Goal: Task Accomplishment & Management: Complete application form

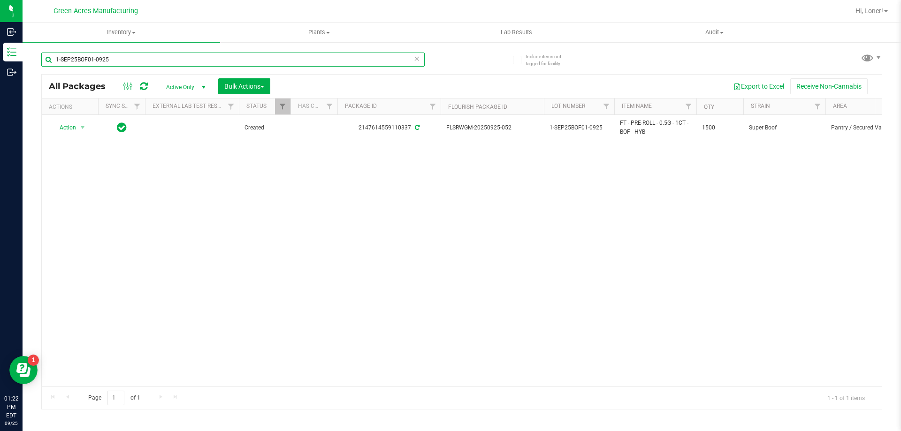
click at [171, 63] on input "1-SEP25BOF01-0925" at bounding box center [232, 60] width 383 height 14
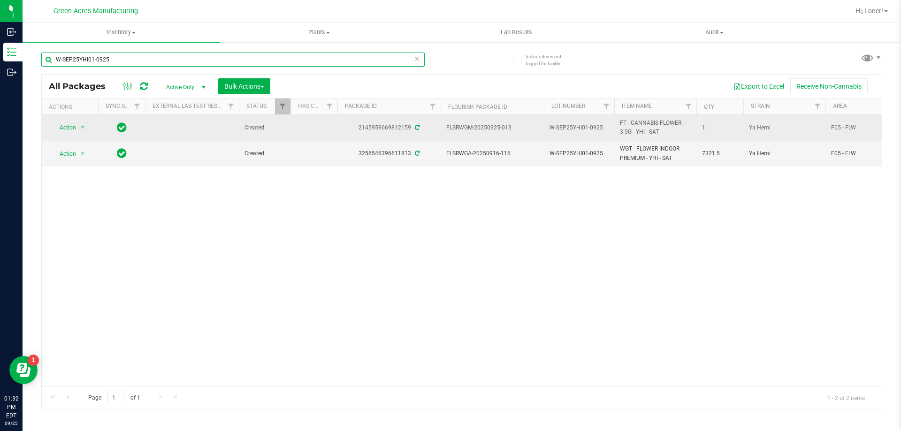
type input "W-SEP25YHI01-0925"
click at [69, 129] on span "Action" at bounding box center [63, 127] width 25 height 13
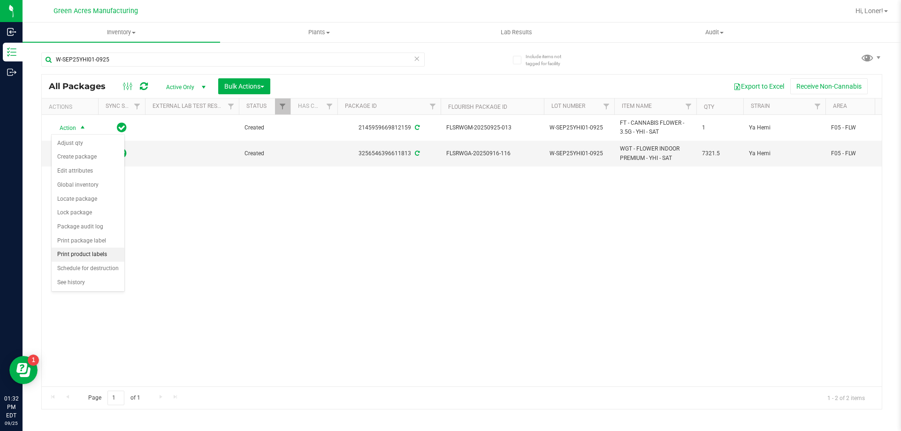
click at [107, 259] on li "Print product labels" at bounding box center [88, 255] width 73 height 14
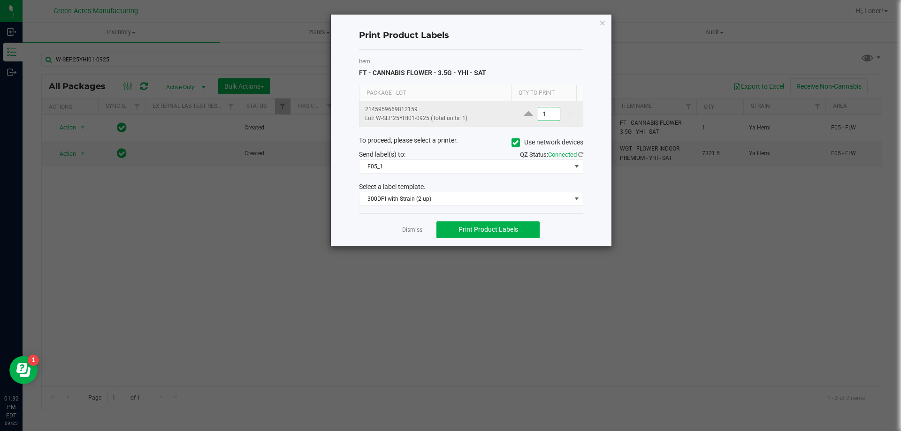
click at [546, 119] on input "1" at bounding box center [549, 113] width 22 height 13
click at [599, 20] on icon "button" at bounding box center [602, 22] width 7 height 11
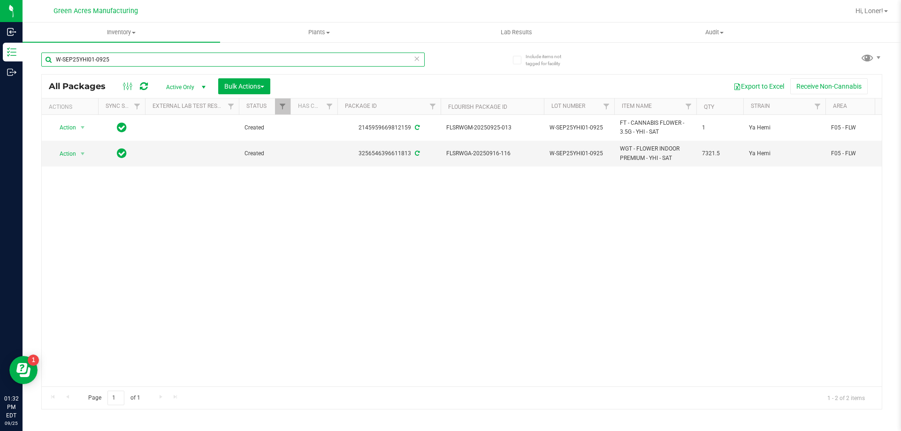
click at [253, 53] on input "W-SEP25YHI01-0925" at bounding box center [232, 60] width 383 height 14
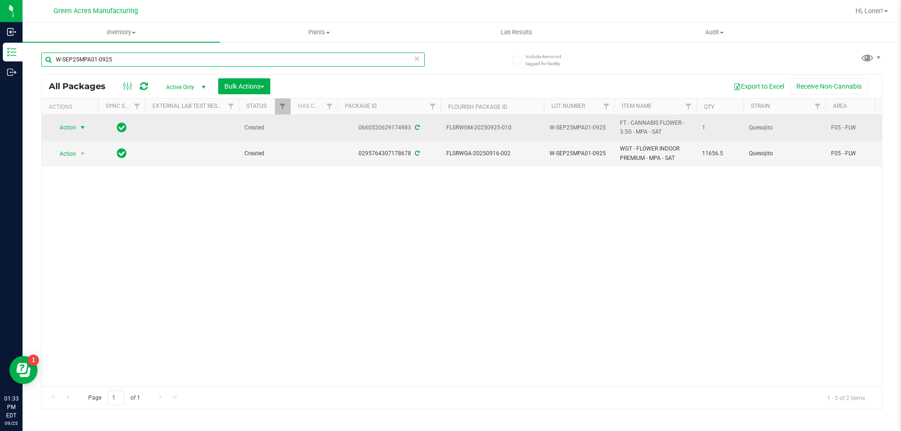
type input "W-SEP25MPA01-0925"
click at [78, 128] on span "select" at bounding box center [83, 127] width 12 height 13
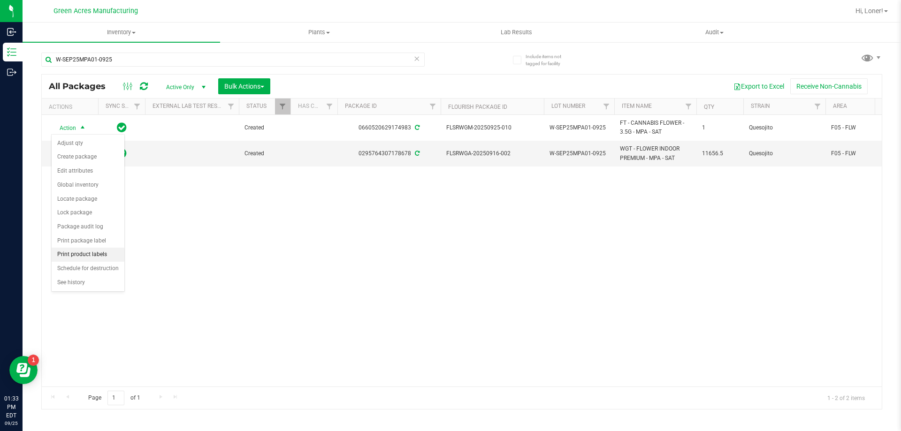
click at [89, 255] on li "Print product labels" at bounding box center [88, 255] width 73 height 14
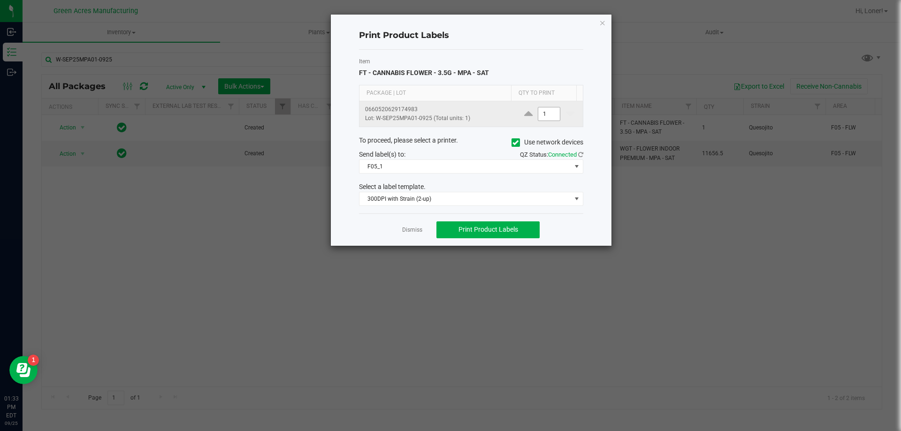
click at [547, 116] on input "1" at bounding box center [549, 113] width 22 height 13
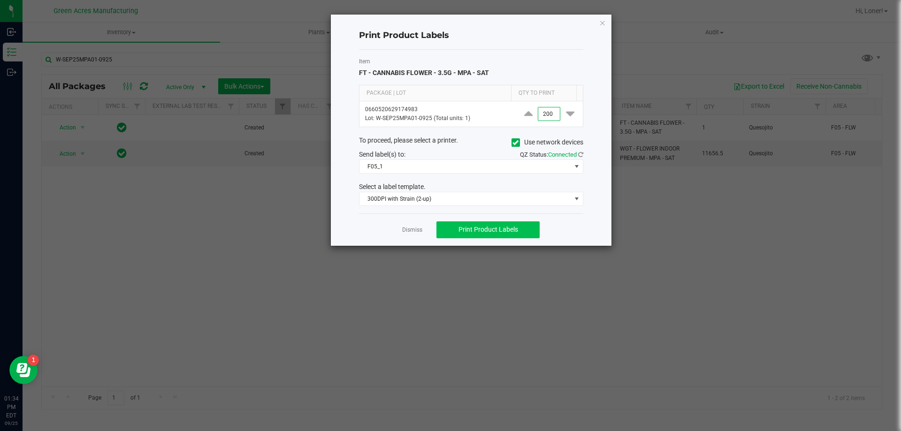
type input "200"
click at [507, 224] on button "Print Product Labels" at bounding box center [487, 230] width 103 height 17
click at [600, 23] on icon "button" at bounding box center [602, 22] width 7 height 11
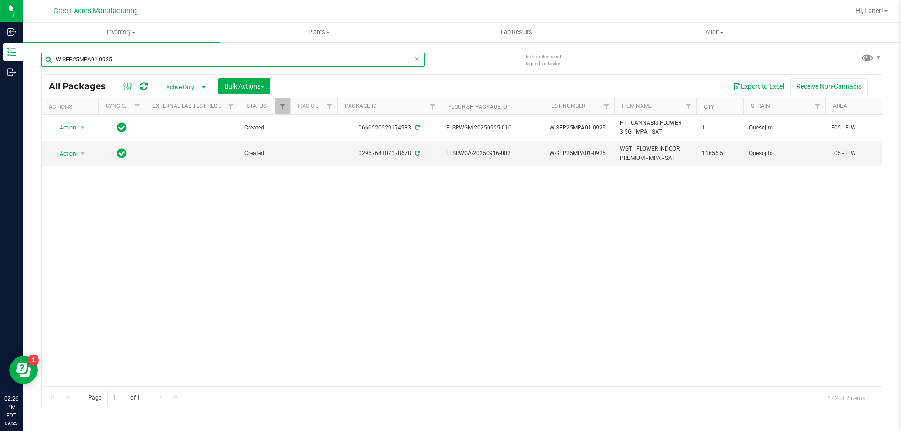
click at [165, 58] on input "W-SEP25MPA01-0925" at bounding box center [232, 60] width 383 height 14
type input "\"
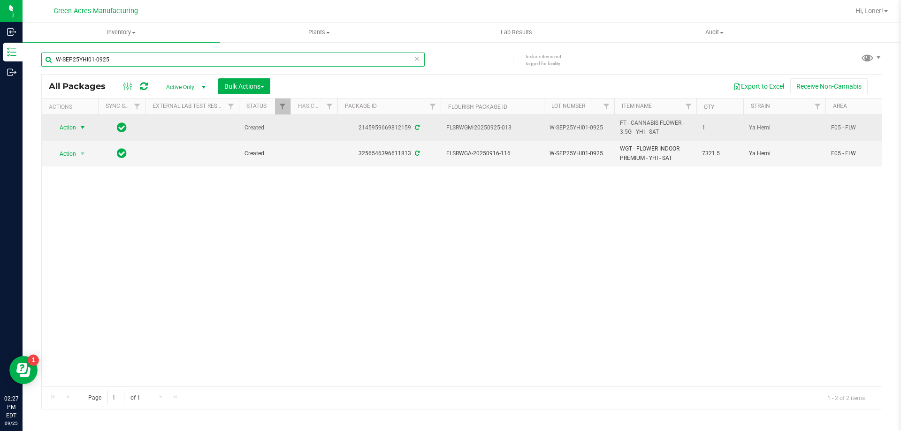
type input "W-SEP25YHI01-0925"
click at [70, 126] on span "Action" at bounding box center [63, 127] width 25 height 13
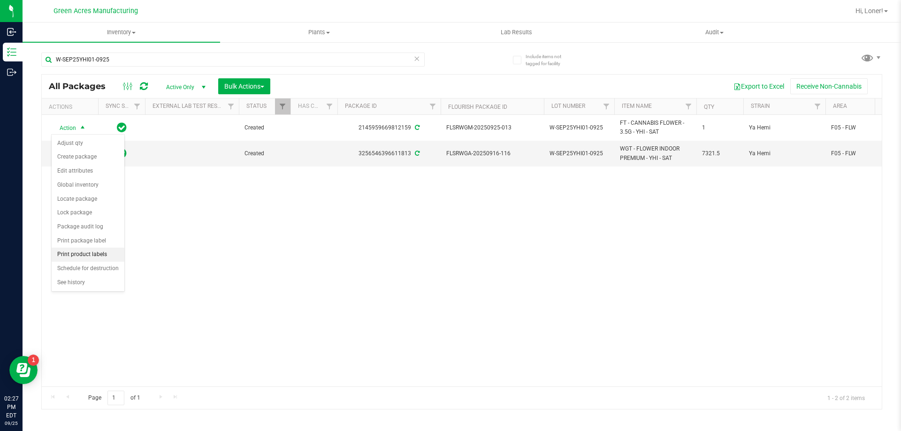
click at [82, 251] on li "Print product labels" at bounding box center [88, 255] width 73 height 14
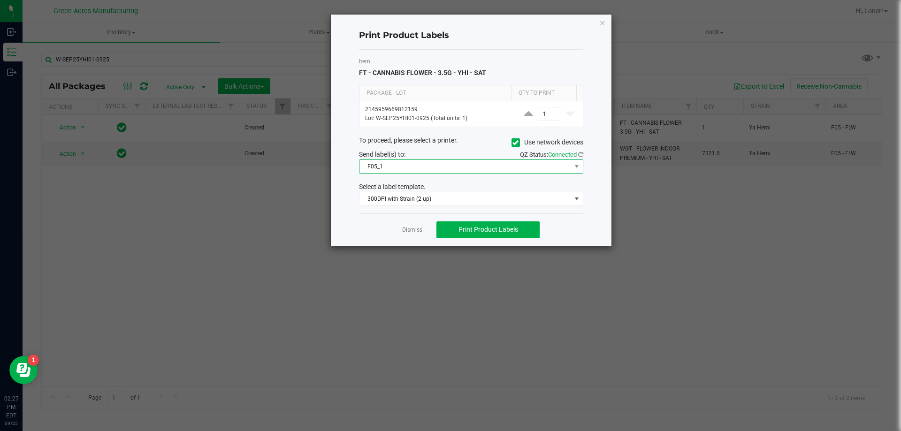
click at [382, 169] on span "F05_1" at bounding box center [465, 166] width 212 height 13
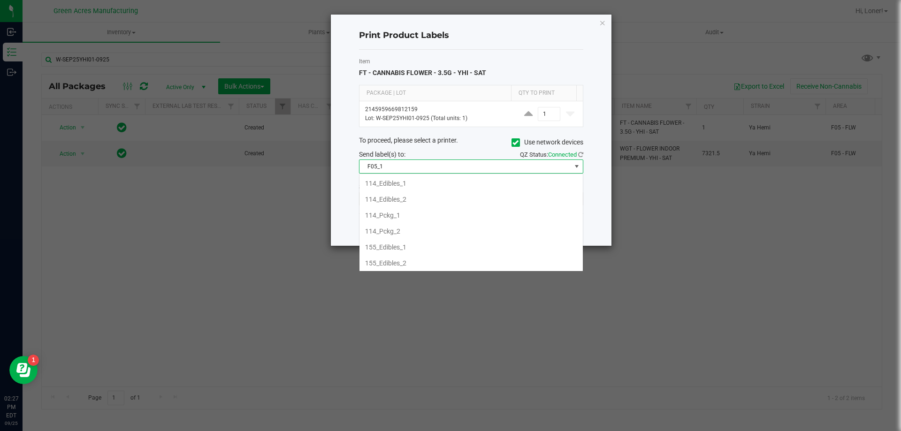
scroll to position [14, 224]
click at [382, 169] on span "F05_1" at bounding box center [465, 166] width 212 height 13
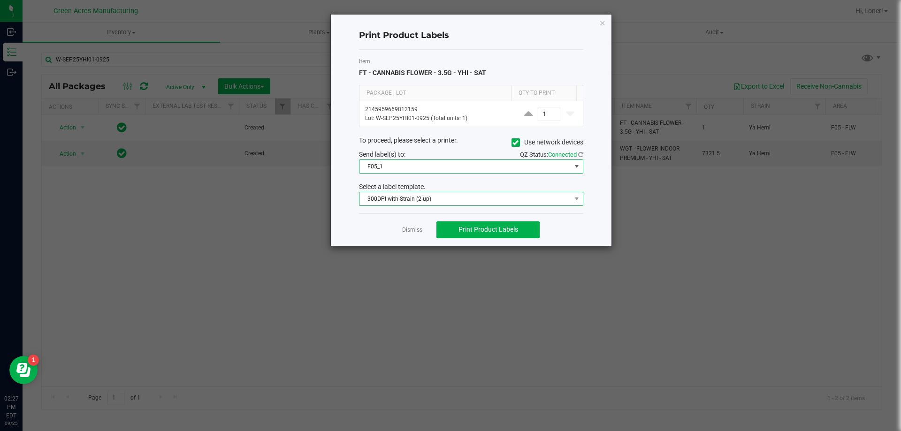
click at [382, 200] on span "300DPI with Strain (2-up)" at bounding box center [465, 198] width 212 height 13
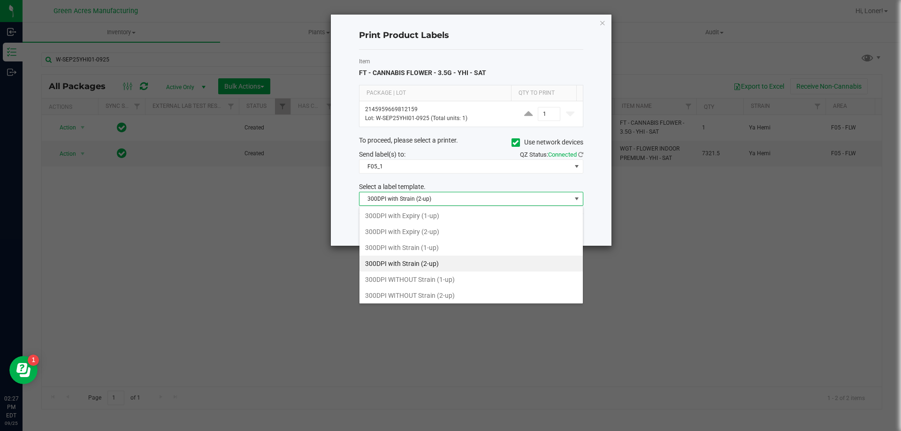
click at [396, 261] on li "300DPI with Strain (2-up)" at bounding box center [470, 264] width 223 height 16
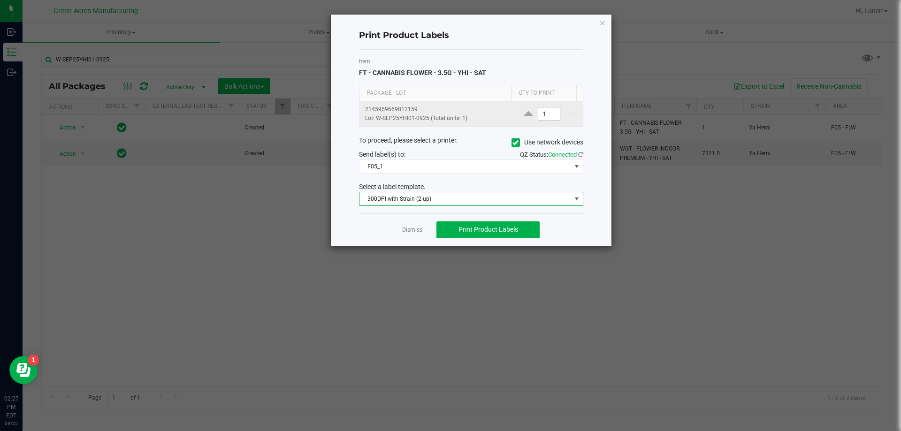
click at [543, 117] on input "1" at bounding box center [549, 113] width 22 height 13
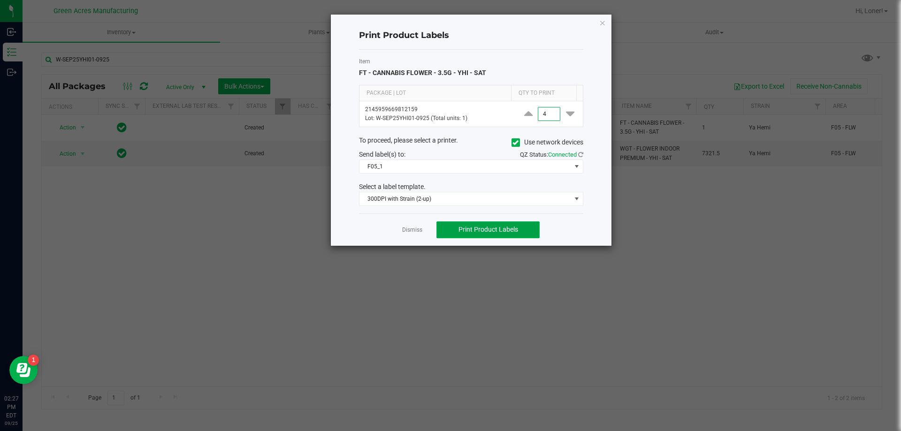
click at [518, 228] on button "Print Product Labels" at bounding box center [487, 230] width 103 height 17
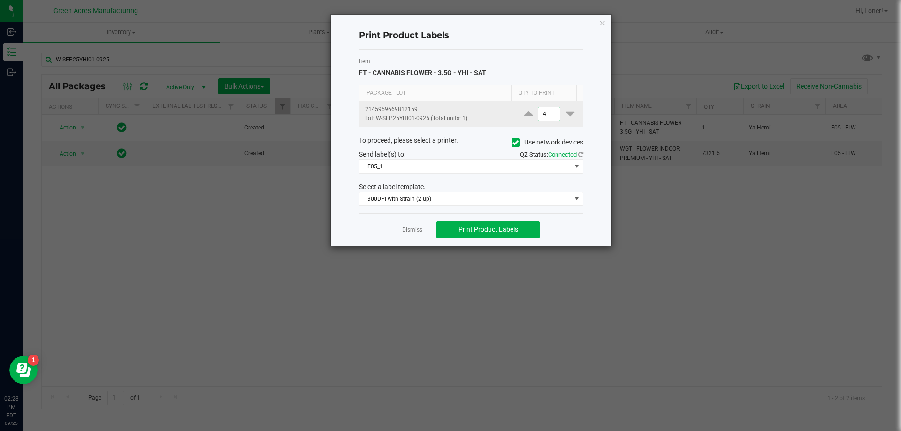
click at [547, 115] on input "4" at bounding box center [549, 113] width 22 height 13
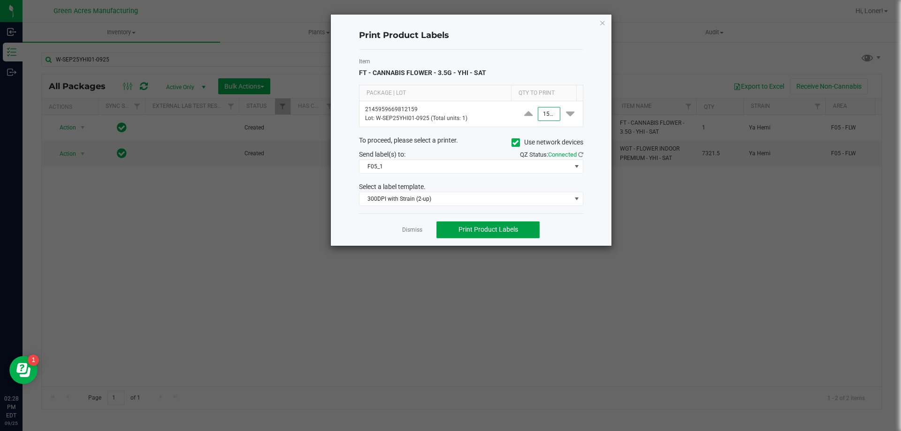
type input "1,500"
click at [491, 231] on span "Print Product Labels" at bounding box center [489, 230] width 60 height 8
click at [459, 230] on span "Print Product Labels" at bounding box center [489, 230] width 60 height 8
click at [766, 256] on ngb-modal-window "Print Product Labels Item FT - CANNABIS FLOWER - 3.5G - YHI - SAT Package | Lot…" at bounding box center [454, 215] width 908 height 431
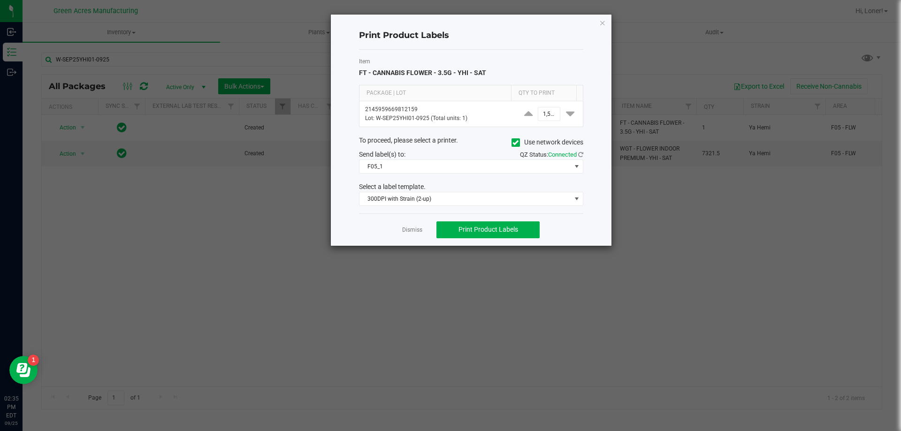
click at [846, 214] on ngb-modal-window "Print Product Labels Item FT - CANNABIS FLOWER - 3.5G - YHI - SAT Package | Lot…" at bounding box center [454, 215] width 908 height 431
click at [871, 214] on ngb-modal-window "Print Product Labels Item FT - CANNABIS FLOWER - 3.5G - YHI - SAT Package | Lot…" at bounding box center [454, 215] width 908 height 431
click at [600, 27] on icon "button" at bounding box center [602, 22] width 7 height 11
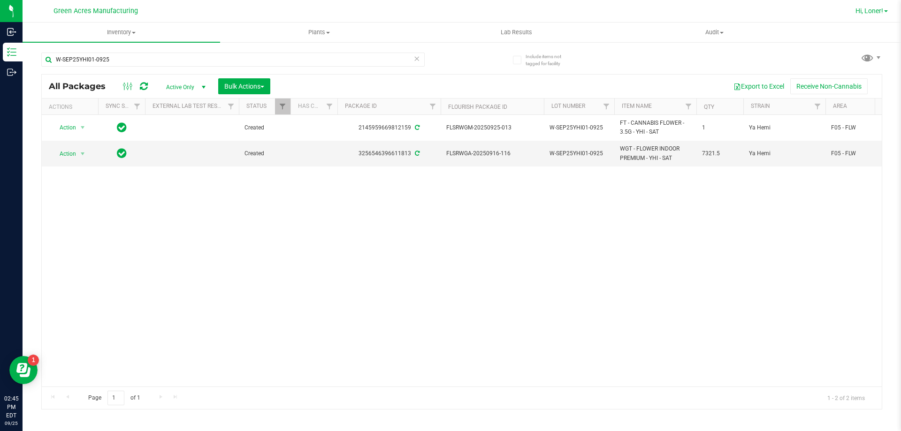
click at [873, 6] on link "Hi, Loner!" at bounding box center [872, 11] width 40 height 10
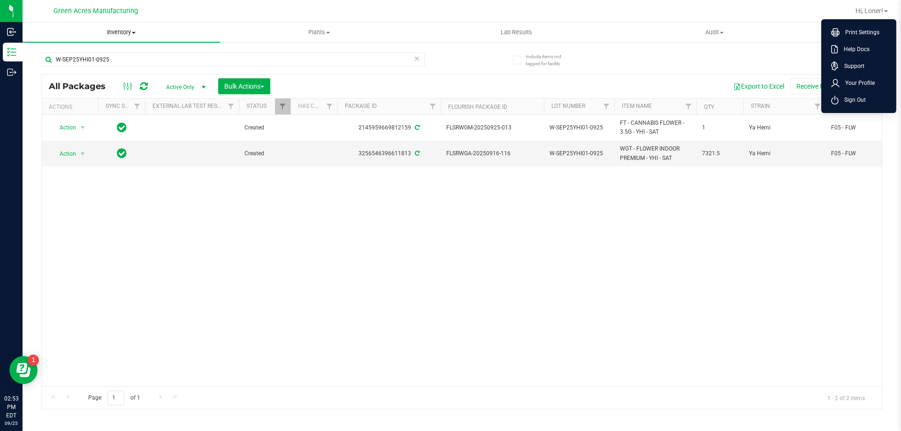
click at [122, 36] on span "Inventory" at bounding box center [122, 32] width 198 height 8
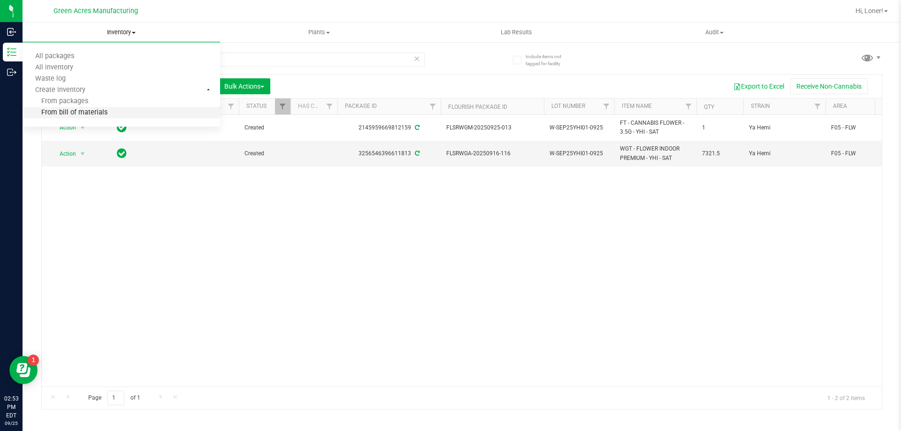
click at [116, 114] on li "From bill of materials" at bounding box center [122, 112] width 198 height 11
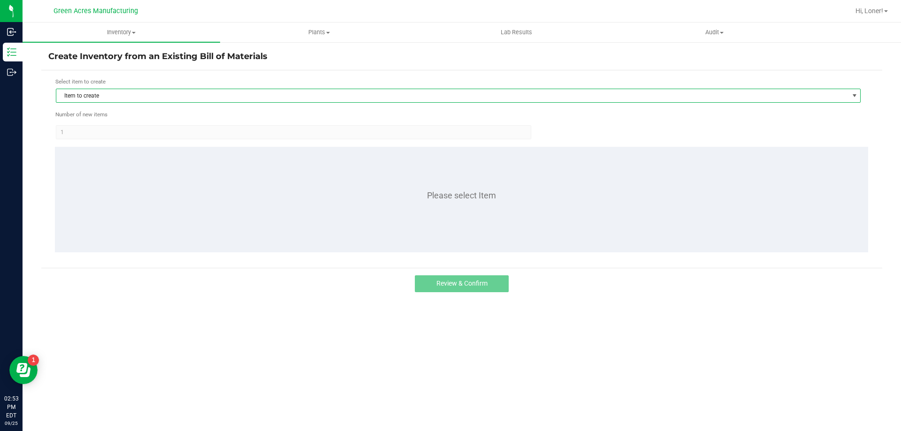
click at [155, 95] on span "Item to create" at bounding box center [452, 95] width 792 height 13
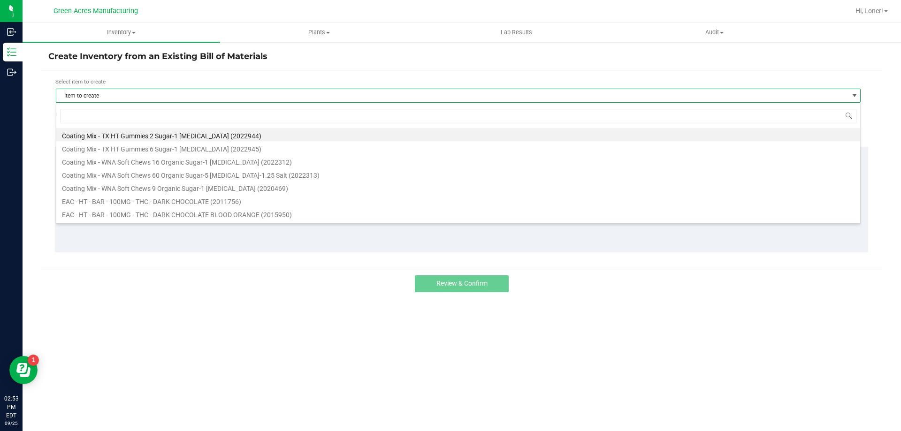
scroll to position [14, 805]
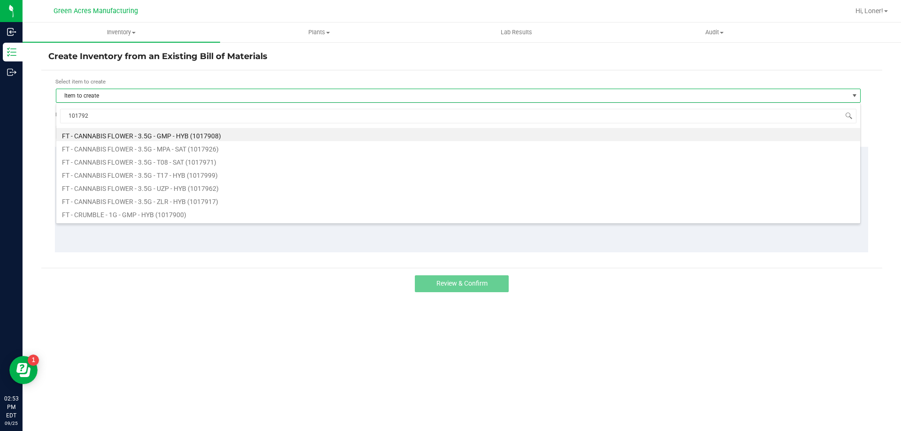
type input "1017926"
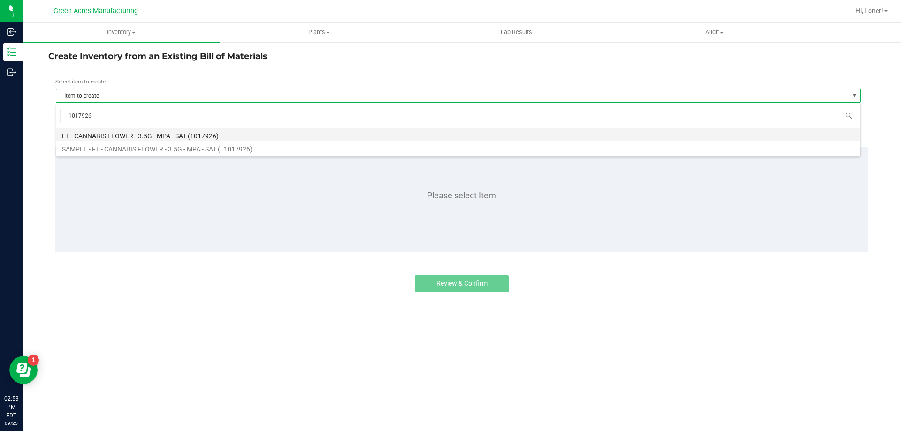
click at [162, 138] on li "FT - CANNABIS FLOWER - 3.5G - MPA - SAT (1017926)" at bounding box center [458, 134] width 804 height 13
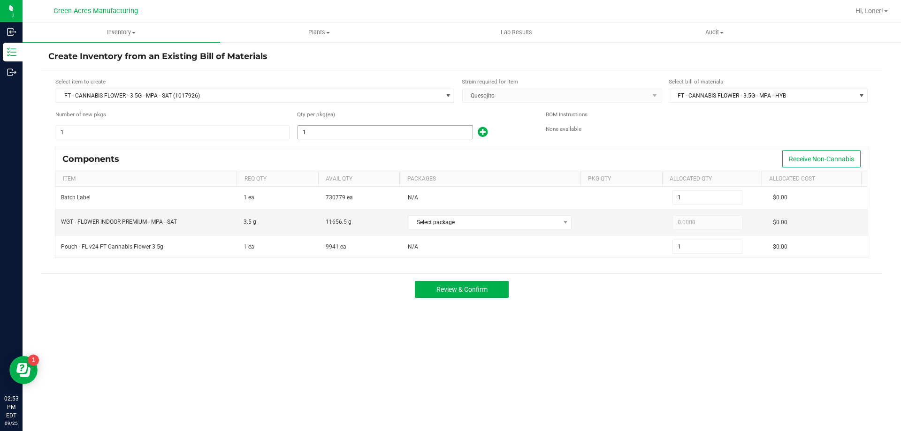
click at [353, 137] on input "1" at bounding box center [385, 132] width 175 height 13
type input "3"
type input "32"
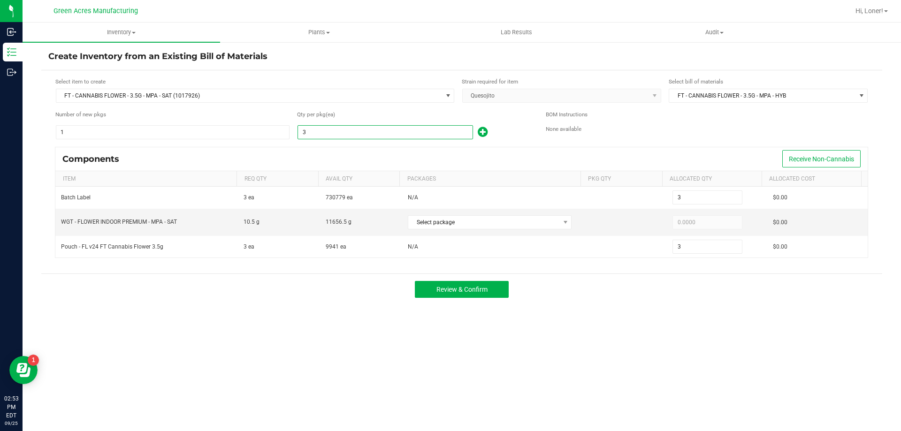
type input "32"
type input "321"
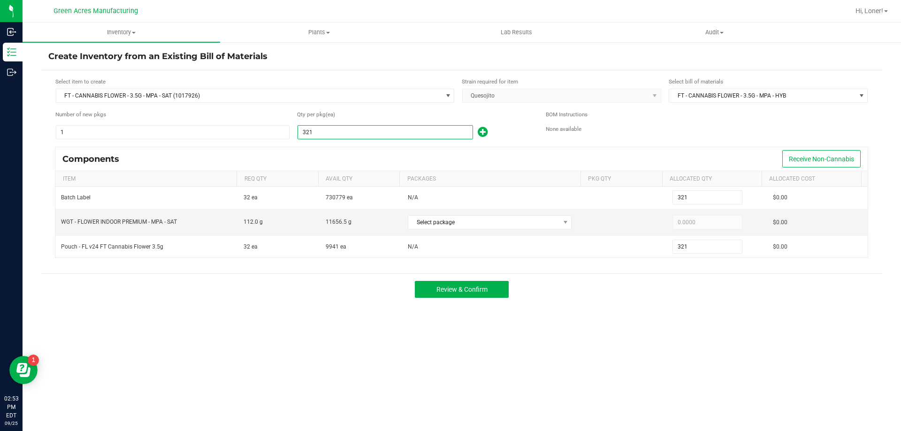
type input "3210"
type input "3,210"
click at [432, 224] on span "Select package" at bounding box center [483, 222] width 151 height 13
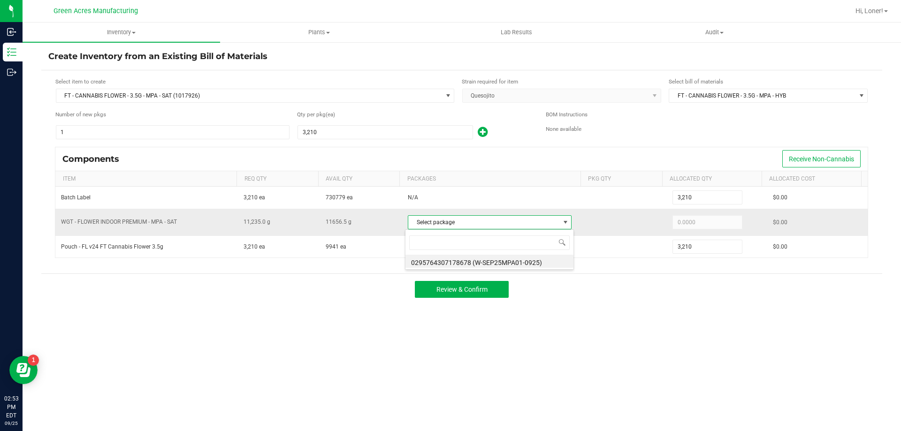
scroll to position [14, 162]
click at [449, 260] on li "0295764307178678 (W-SEP25MPA01-0925)" at bounding box center [489, 261] width 168 height 13
type input "11,235.0000"
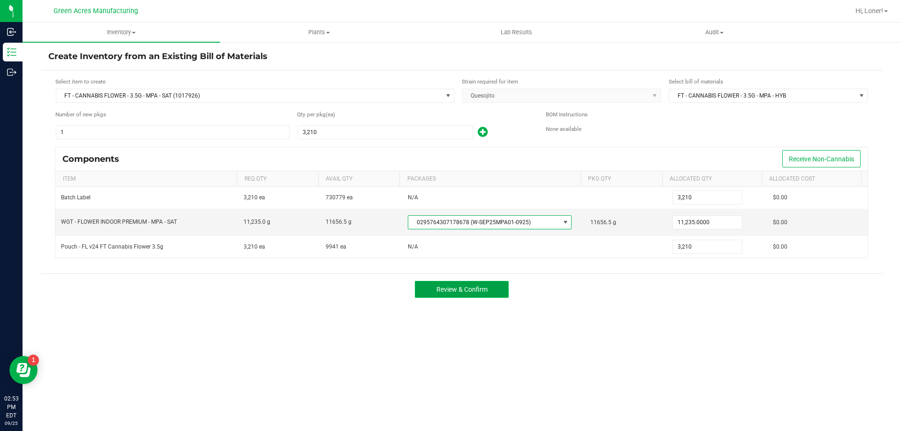
click at [486, 290] on span "Review & Confirm" at bounding box center [461, 290] width 51 height 8
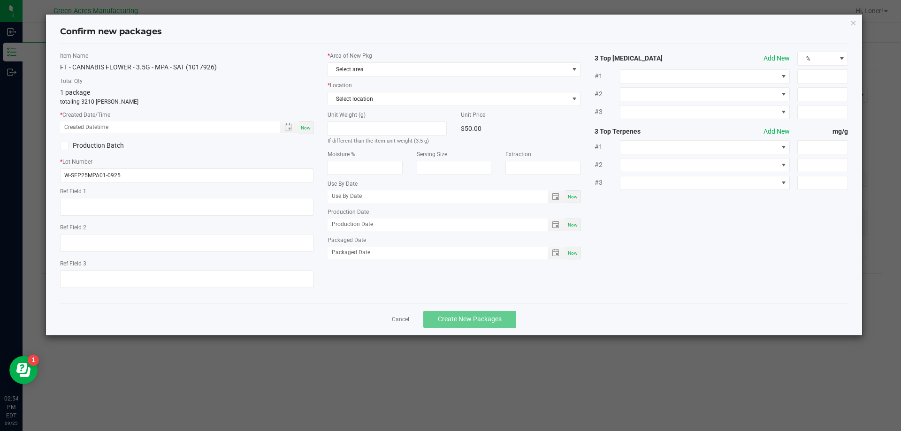
click at [303, 125] on span "Now" at bounding box center [306, 127] width 10 height 5
type input "[DATE] 02:54 PM"
click at [346, 69] on span "Select area" at bounding box center [448, 69] width 241 height 13
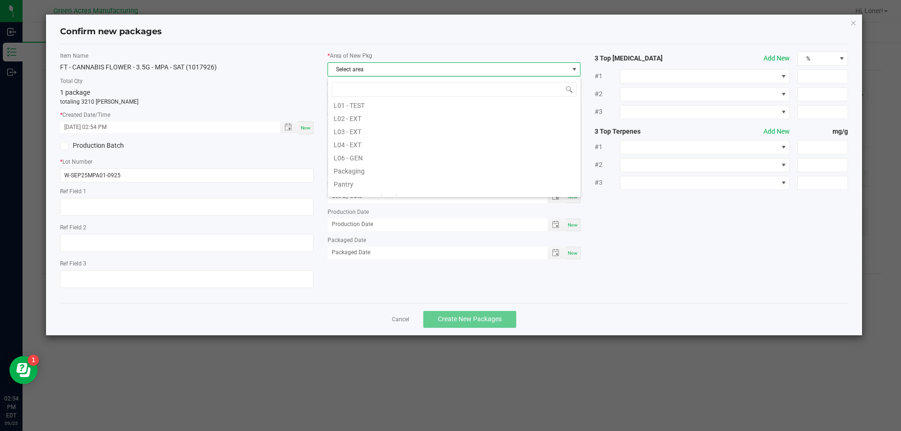
scroll to position [235, 0]
click at [376, 156] on li "Production" at bounding box center [454, 162] width 252 height 13
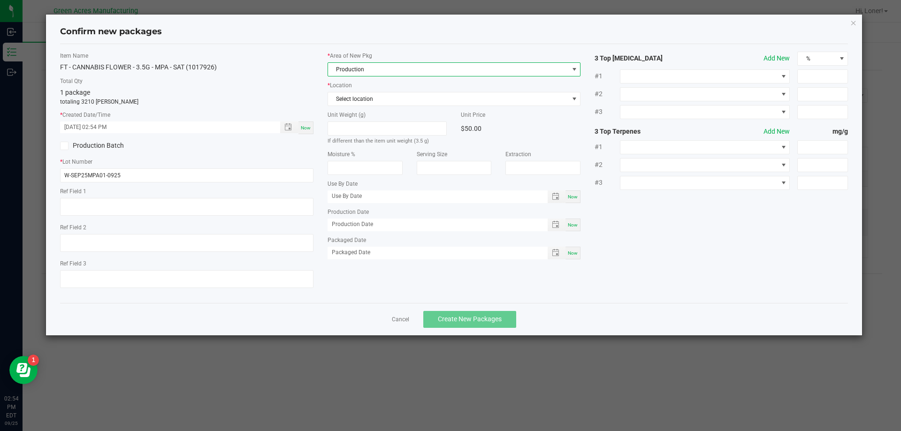
click at [374, 70] on span "Production" at bounding box center [448, 69] width 241 height 13
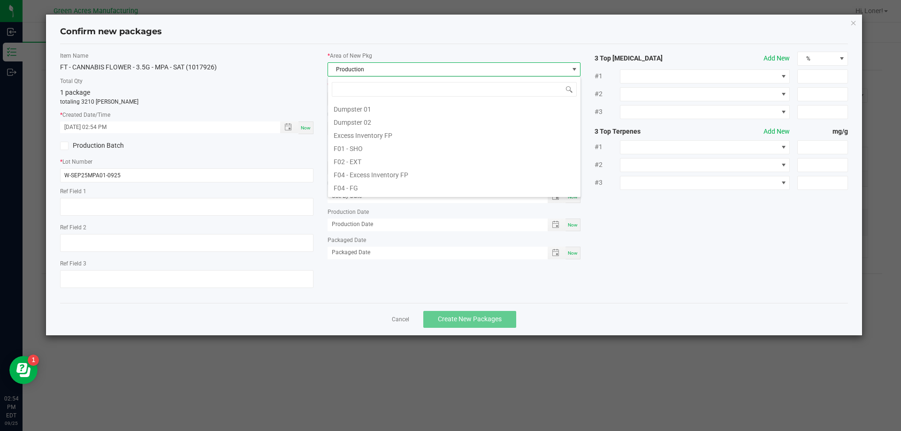
scroll to position [14, 253]
drag, startPoint x: 371, startPoint y: 180, endPoint x: 371, endPoint y: 173, distance: 7.0
click at [371, 178] on li "Pantry / Secured Vault" at bounding box center [454, 175] width 252 height 13
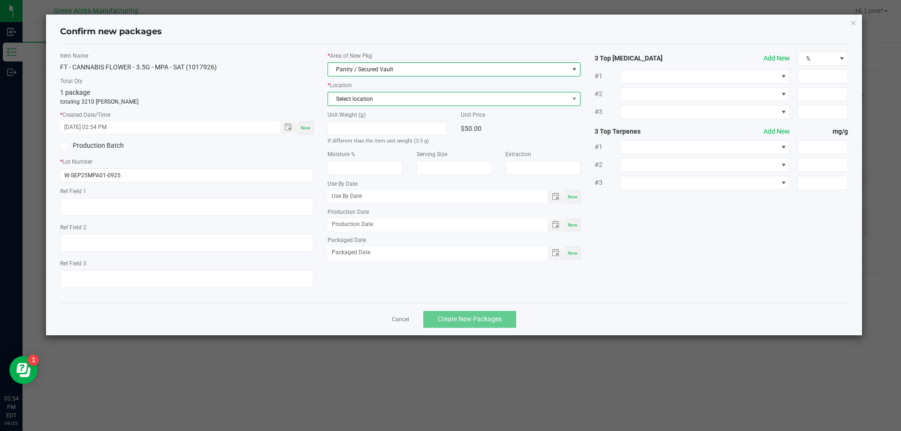
click at [367, 99] on span "Select location" at bounding box center [448, 98] width 241 height 13
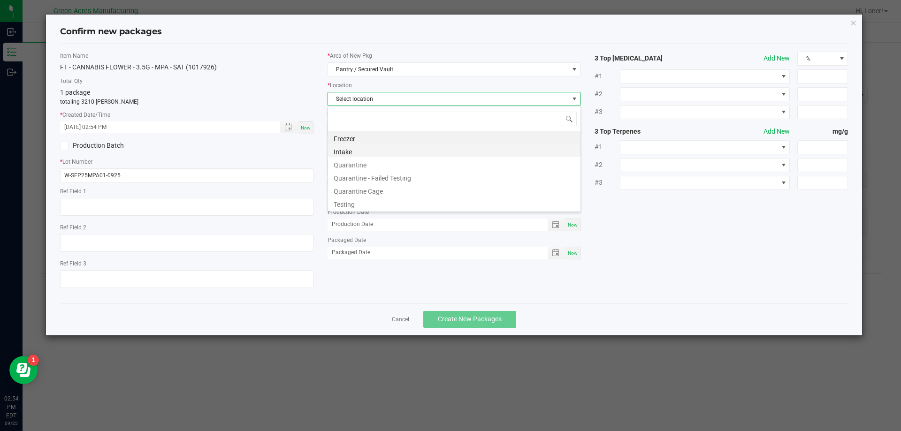
click at [373, 152] on li "Intake" at bounding box center [454, 150] width 252 height 13
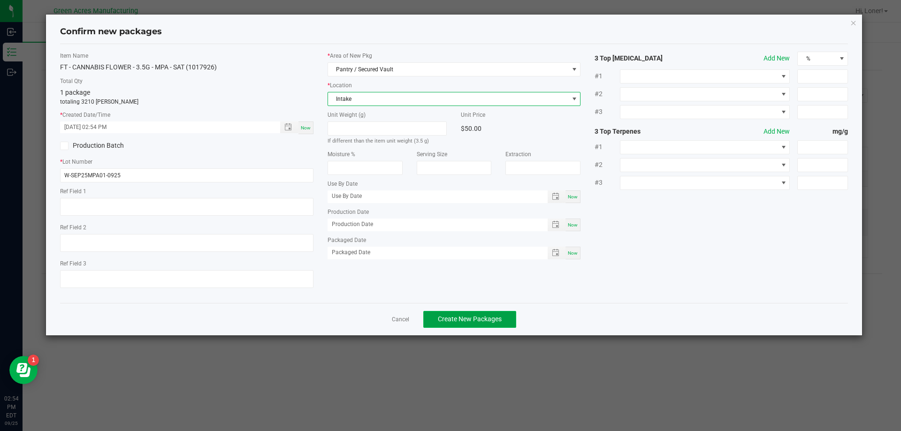
click at [455, 321] on span "Create New Packages" at bounding box center [470, 319] width 64 height 8
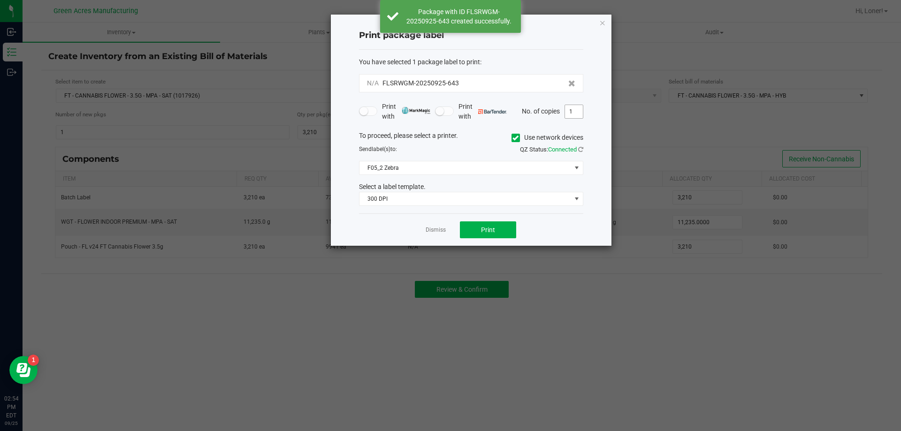
click at [573, 110] on input "1" at bounding box center [574, 111] width 18 height 13
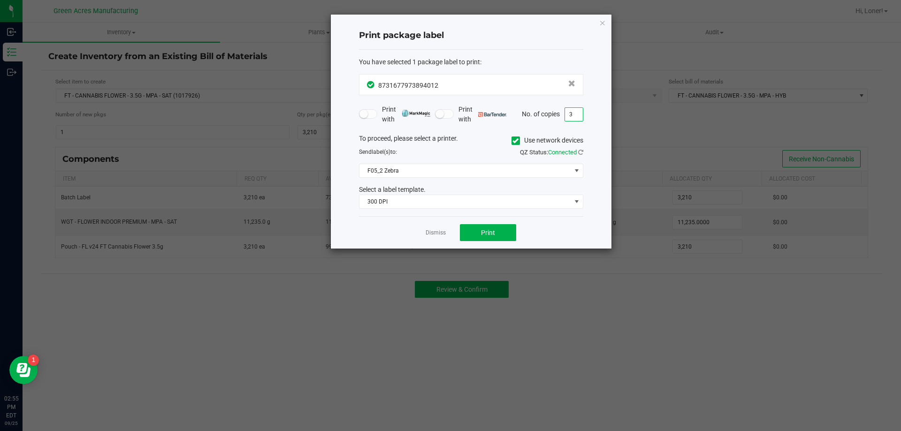
type input "3"
click at [497, 235] on button "Print" at bounding box center [488, 232] width 56 height 17
click at [488, 229] on span "Print" at bounding box center [488, 233] width 14 height 8
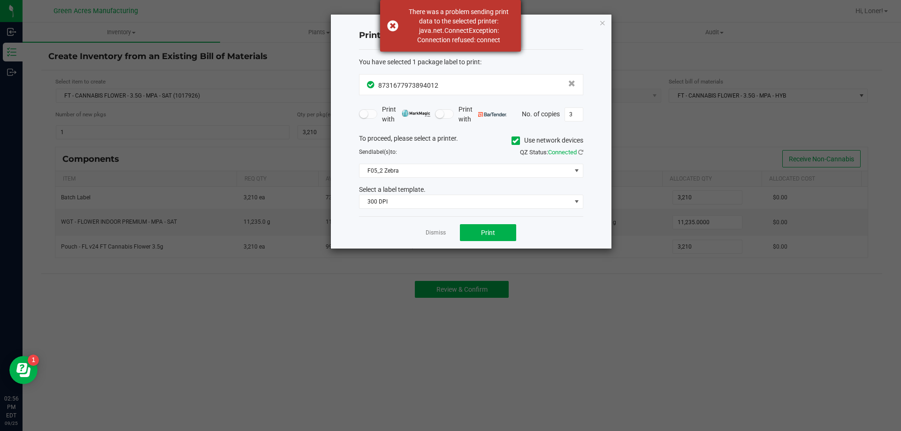
click at [392, 21] on div "There was a problem sending print data to the selected printer: java.net.Connec…" at bounding box center [450, 26] width 141 height 52
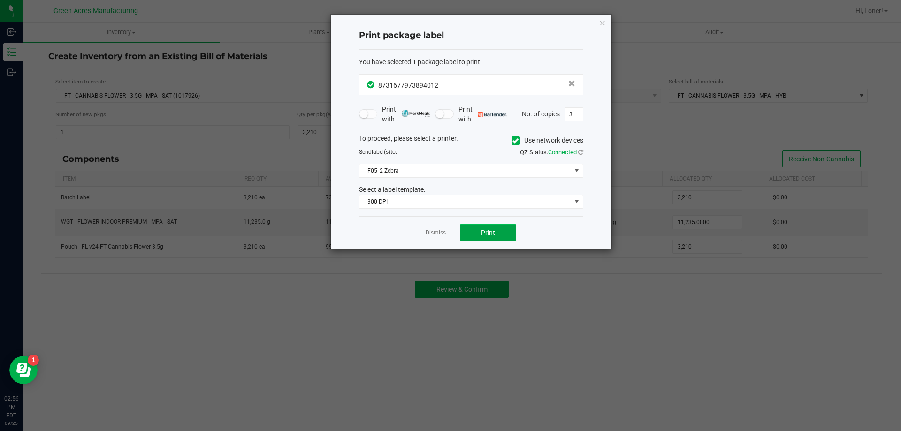
click at [494, 230] on span "Print" at bounding box center [488, 233] width 14 height 8
click at [601, 22] on icon "button" at bounding box center [602, 22] width 7 height 11
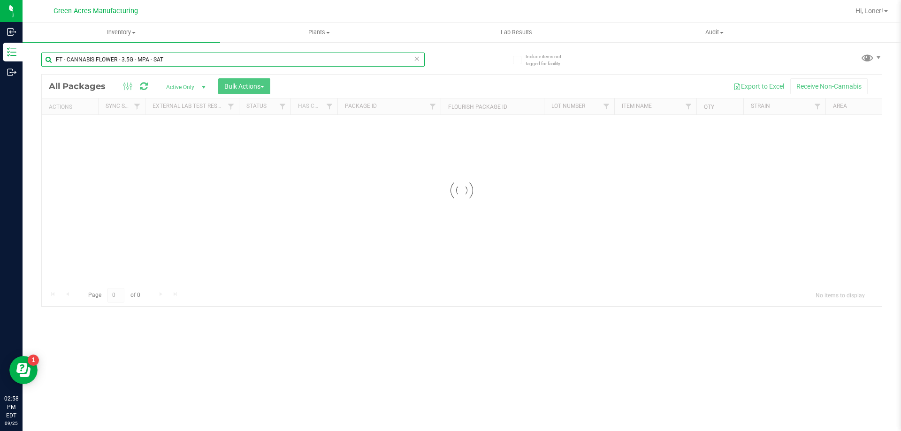
click at [89, 62] on input "FT - CANNABIS FLOWER - 3.5G - MPA - SAT" at bounding box center [232, 60] width 383 height 14
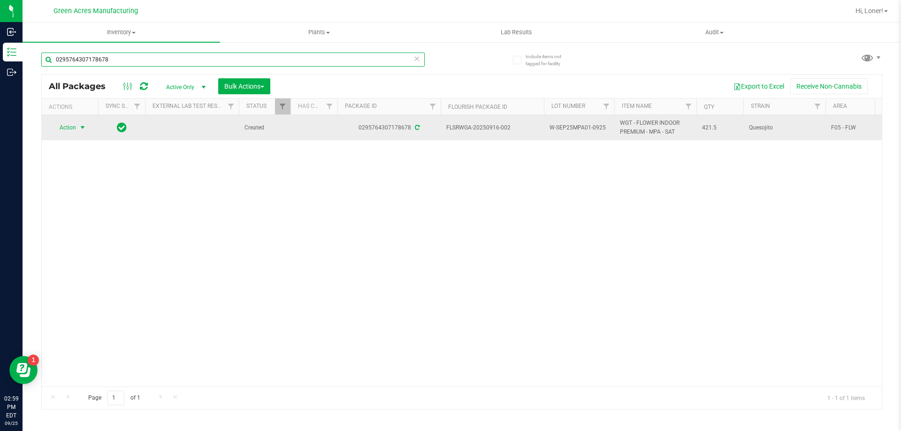
type input "0295764307178678"
click at [73, 124] on span "Action" at bounding box center [63, 127] width 25 height 13
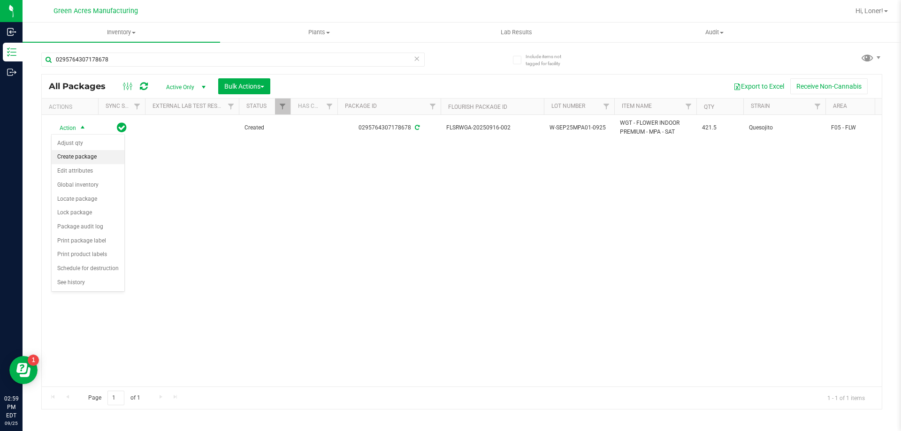
click at [90, 158] on li "Create package" at bounding box center [88, 157] width 73 height 14
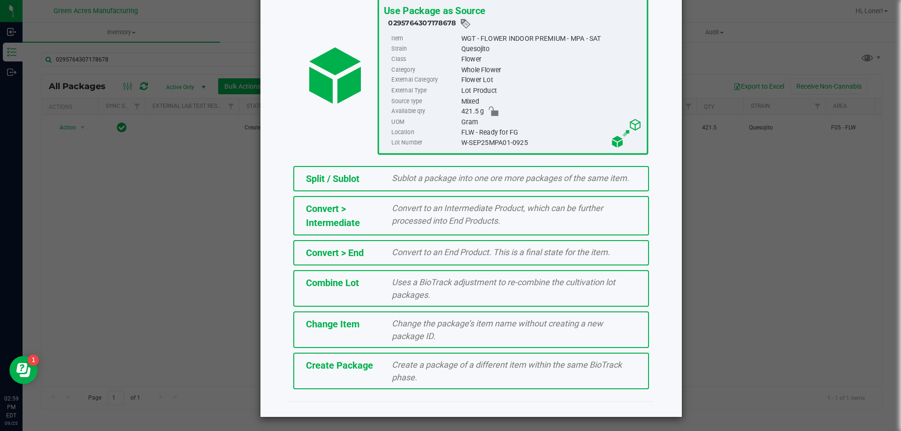
scroll to position [68, 0]
click at [399, 381] on span "Create a package of a different item within the same BioTrack phase." at bounding box center [507, 370] width 230 height 23
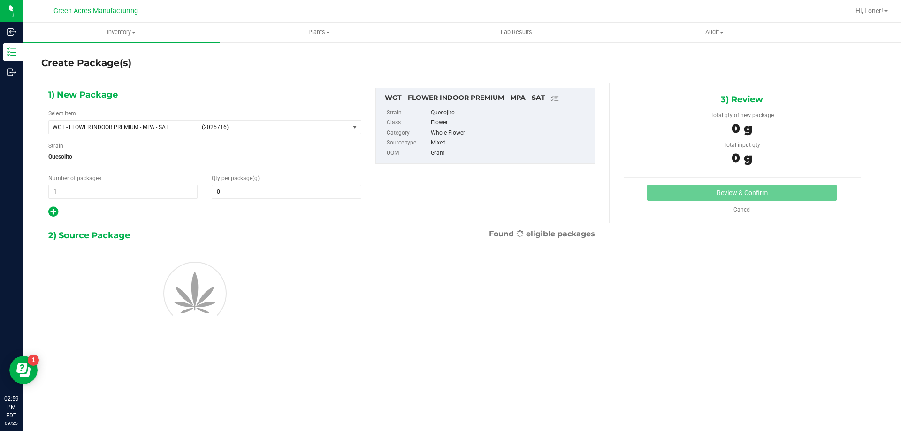
type input "0.0000"
click at [297, 193] on input "0.0000" at bounding box center [286, 191] width 148 height 13
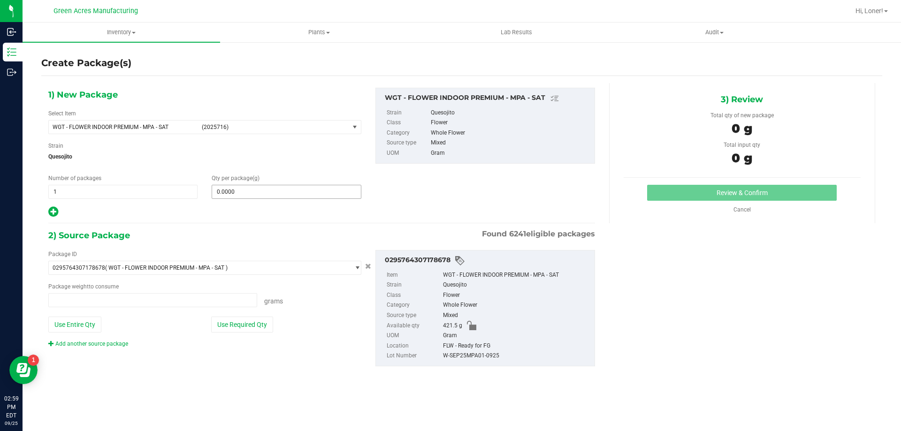
type input "0.0000 g"
click at [284, 198] on input "text" at bounding box center [286, 191] width 148 height 13
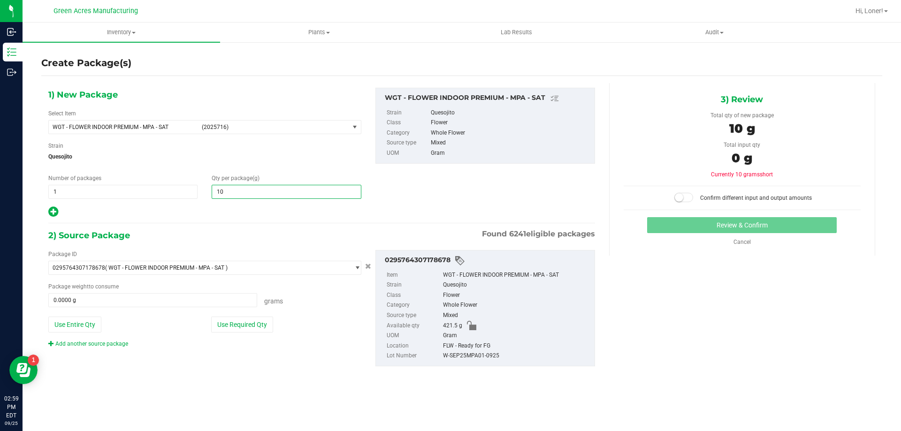
type input "105"
type input "105.0000"
click at [237, 321] on button "Use Required Qty" at bounding box center [242, 325] width 62 height 16
type input "105.0000 g"
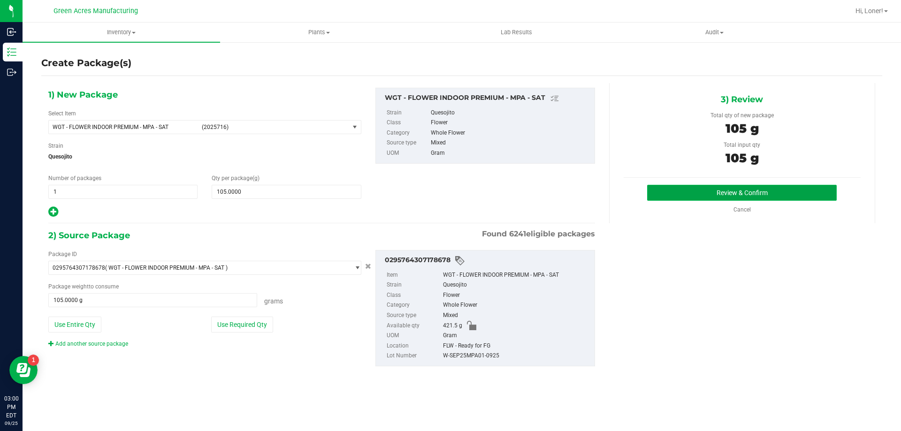
click at [748, 194] on button "Review & Confirm" at bounding box center [742, 193] width 190 height 16
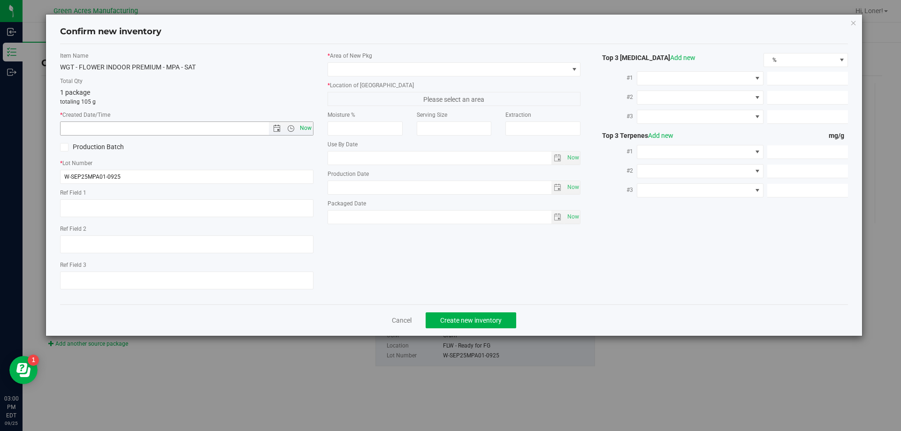
click at [306, 127] on span "Now" at bounding box center [306, 129] width 16 height 14
type input "[DATE] 3:00 PM"
click at [342, 70] on span at bounding box center [448, 69] width 241 height 13
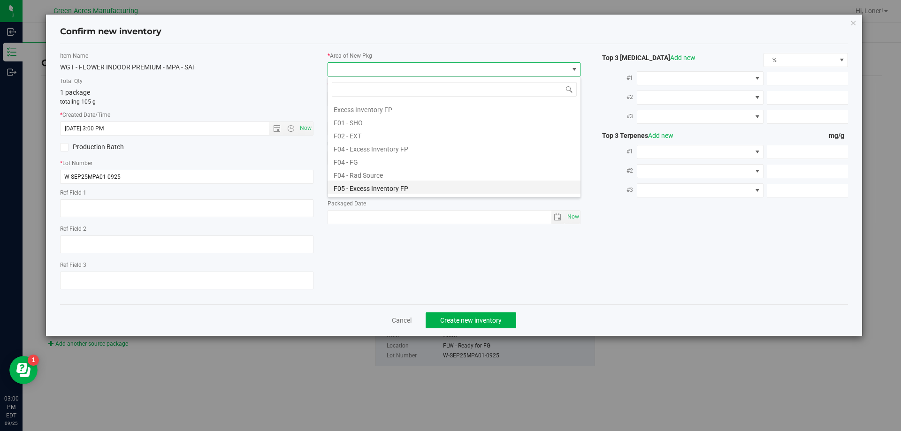
scroll to position [47, 0]
click at [378, 143] on li "F04 - FG" at bounding box center [454, 139] width 252 height 13
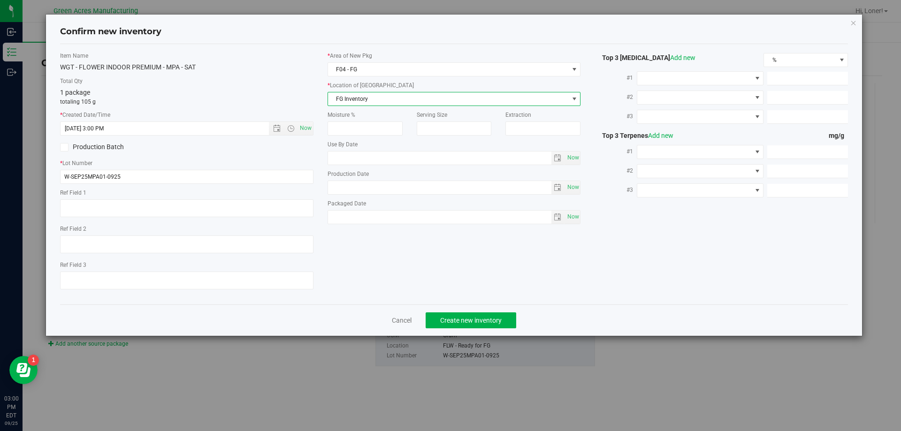
click at [378, 100] on span "FG Inventory" at bounding box center [448, 98] width 241 height 13
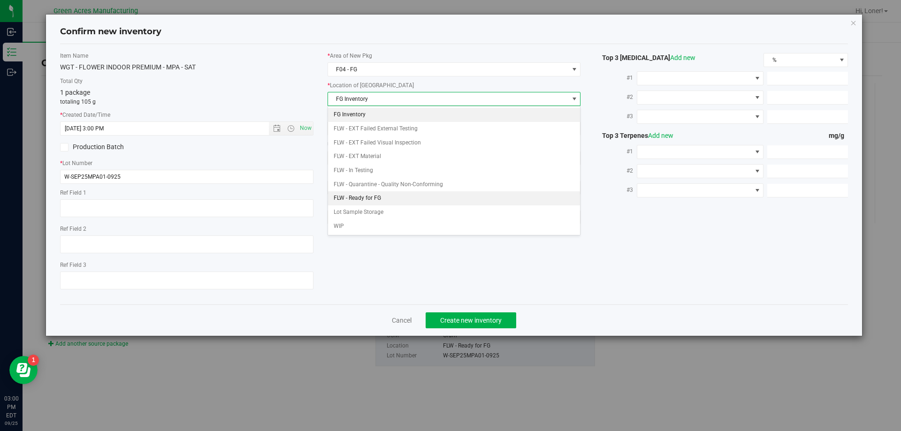
click at [409, 202] on li "FLW - Ready for FG" at bounding box center [454, 198] width 252 height 14
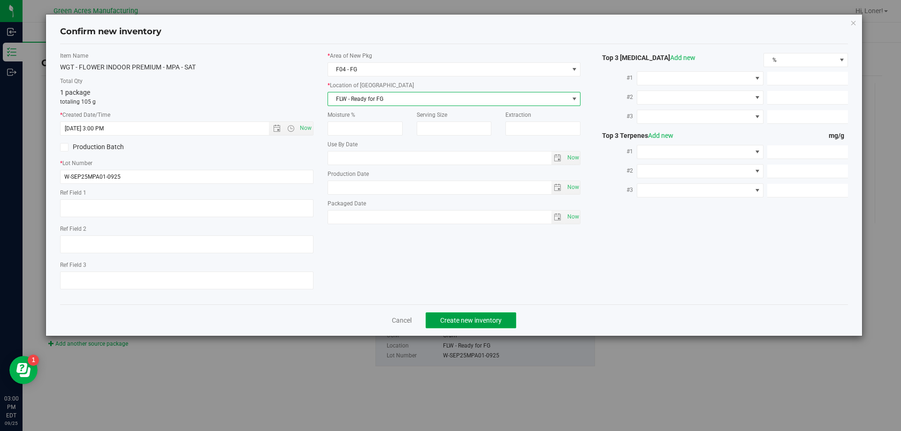
click at [474, 322] on span "Create new inventory" at bounding box center [470, 321] width 61 height 8
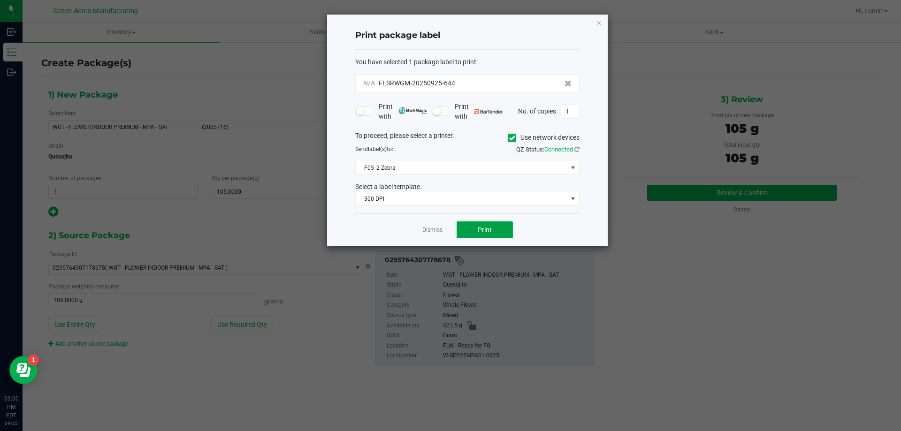
click at [483, 235] on button "Print" at bounding box center [485, 230] width 56 height 17
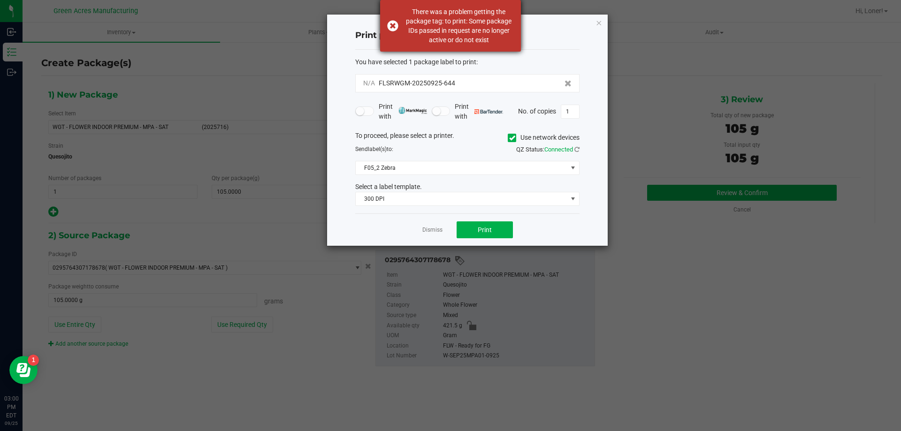
click at [391, 26] on div "There was a problem getting the package tag: to print: Some package IDs passed …" at bounding box center [450, 26] width 141 height 52
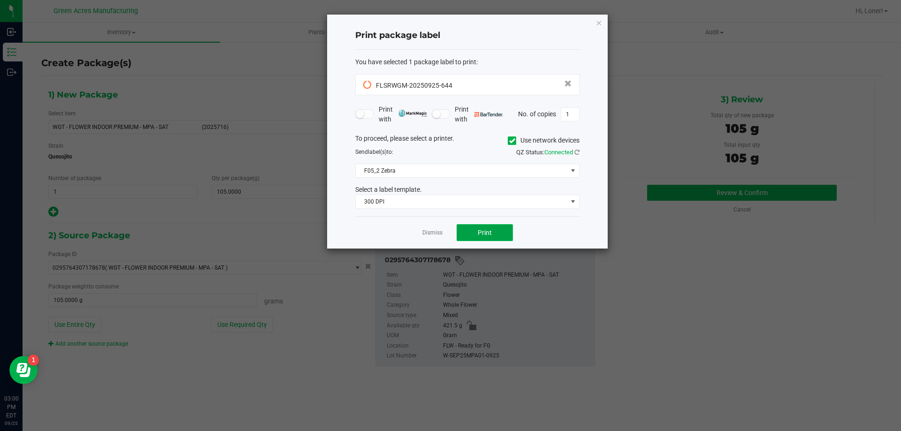
click at [475, 225] on button "Print" at bounding box center [485, 232] width 56 height 17
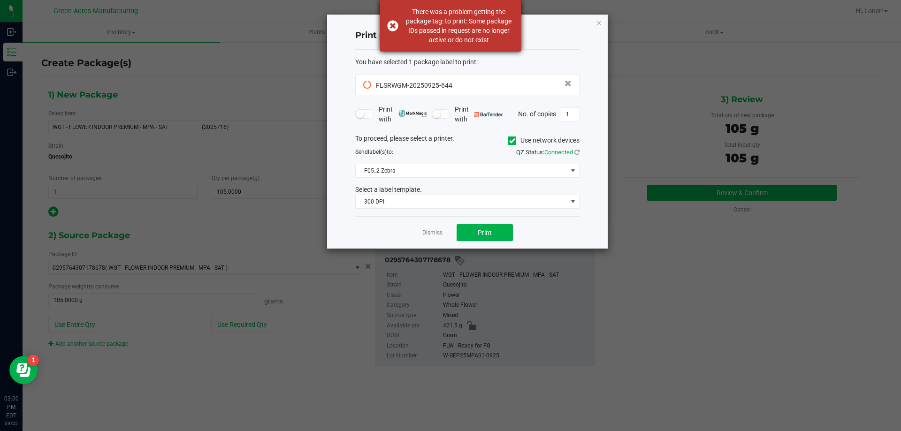
click at [397, 22] on div "There was a problem getting the package tag: to print: Some package IDs passed …" at bounding box center [450, 26] width 141 height 52
